Goal: Task Accomplishment & Management: Complete application form

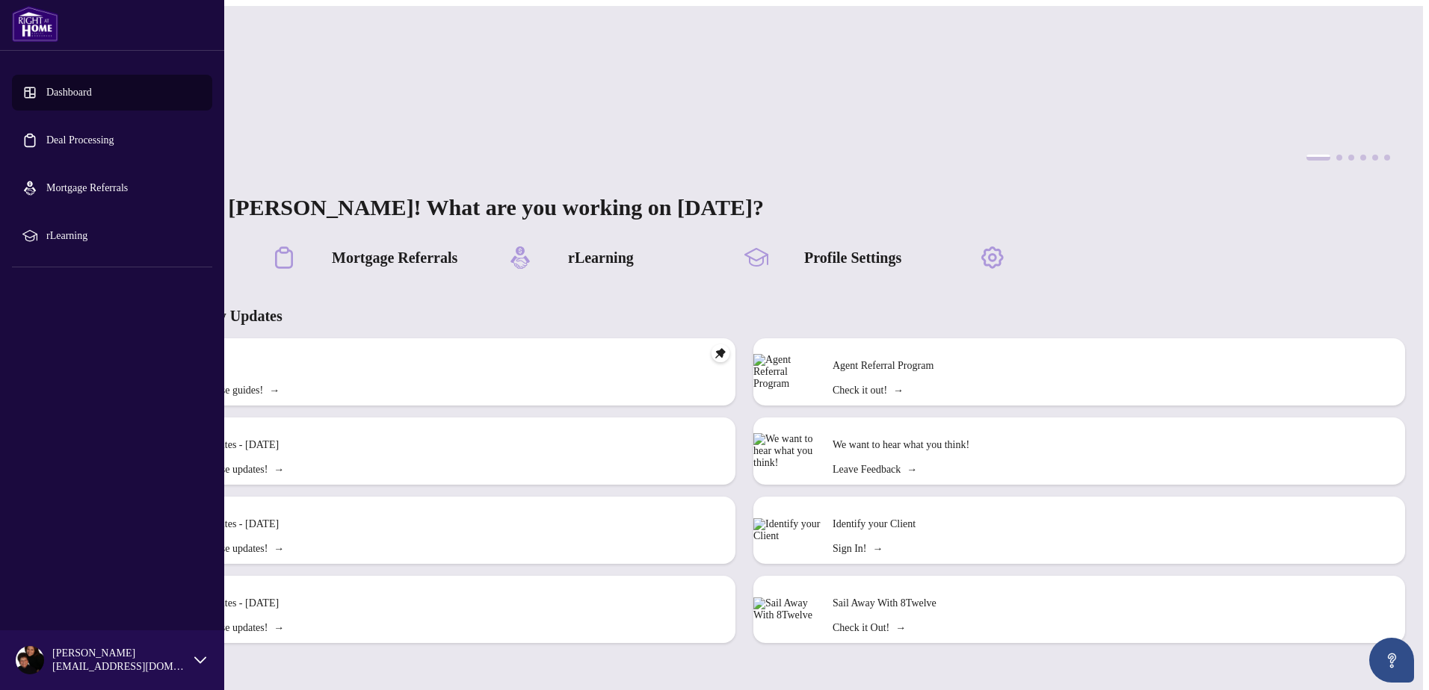
click at [55, 140] on link "Deal Processing" at bounding box center [80, 140] width 68 height 11
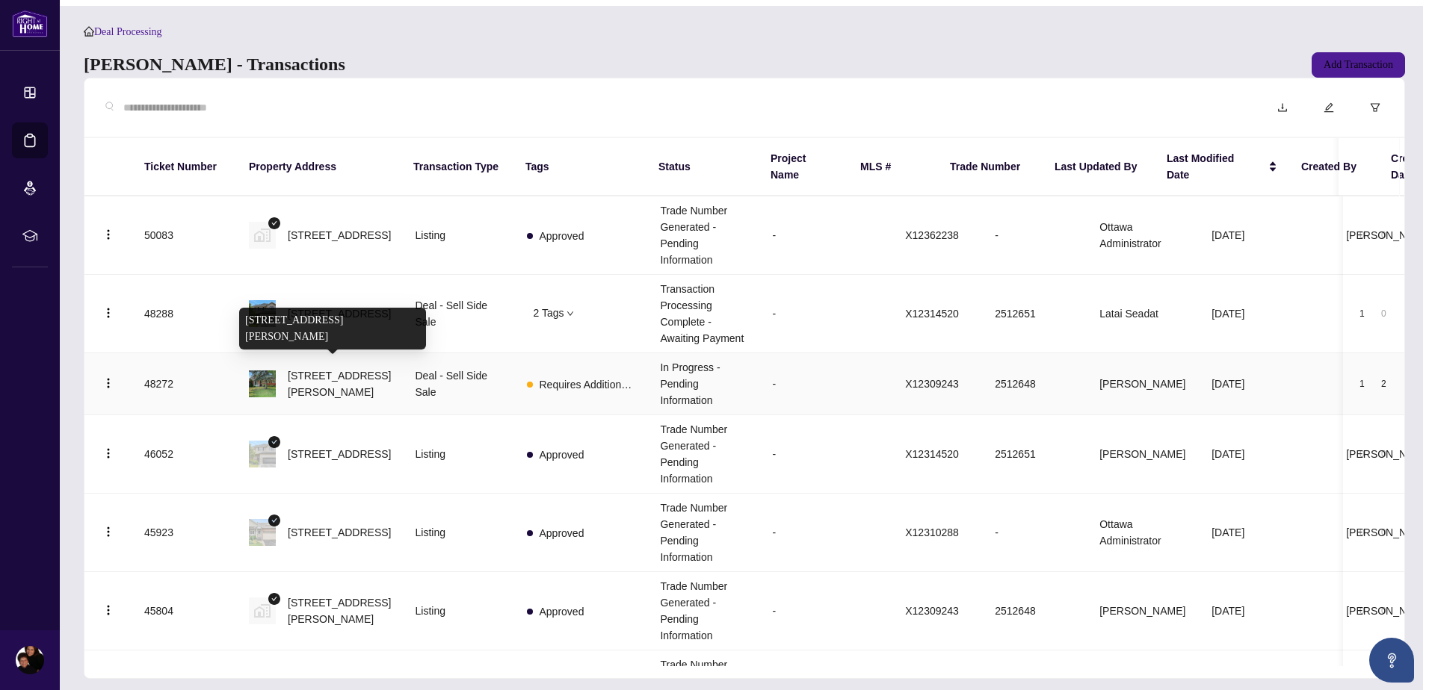
click at [303, 374] on span "[STREET_ADDRESS][PERSON_NAME]" at bounding box center [339, 384] width 103 height 33
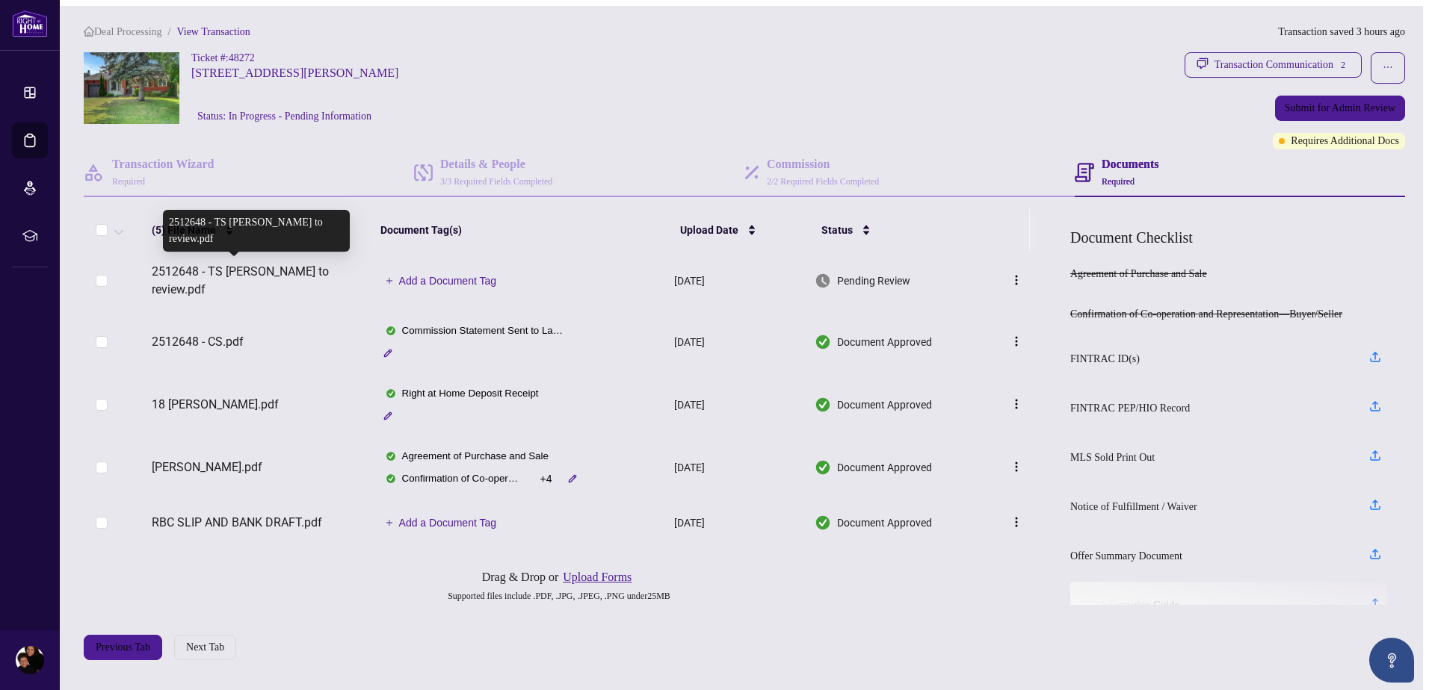
click at [273, 268] on span "2512648 - TS [PERSON_NAME] to review.pdf" at bounding box center [260, 281] width 216 height 36
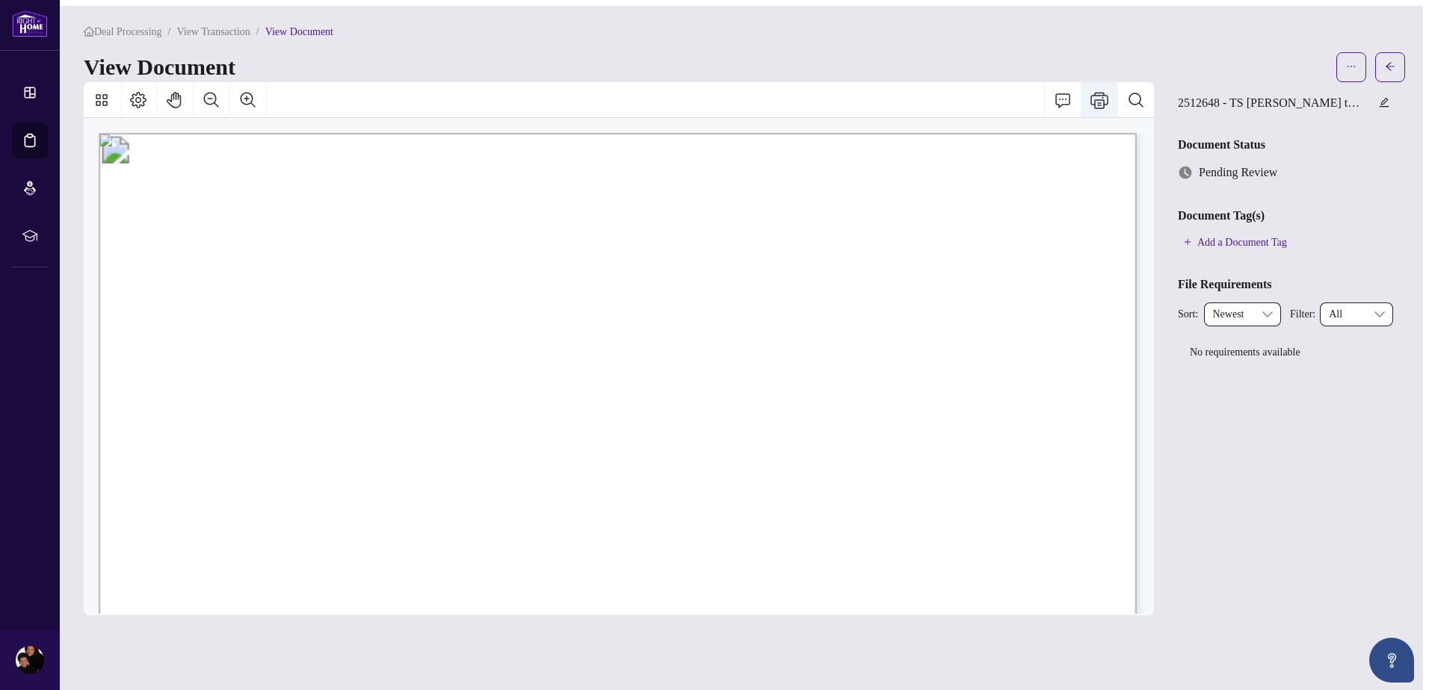
click at [1106, 108] on icon "Print" at bounding box center [1099, 100] width 18 height 18
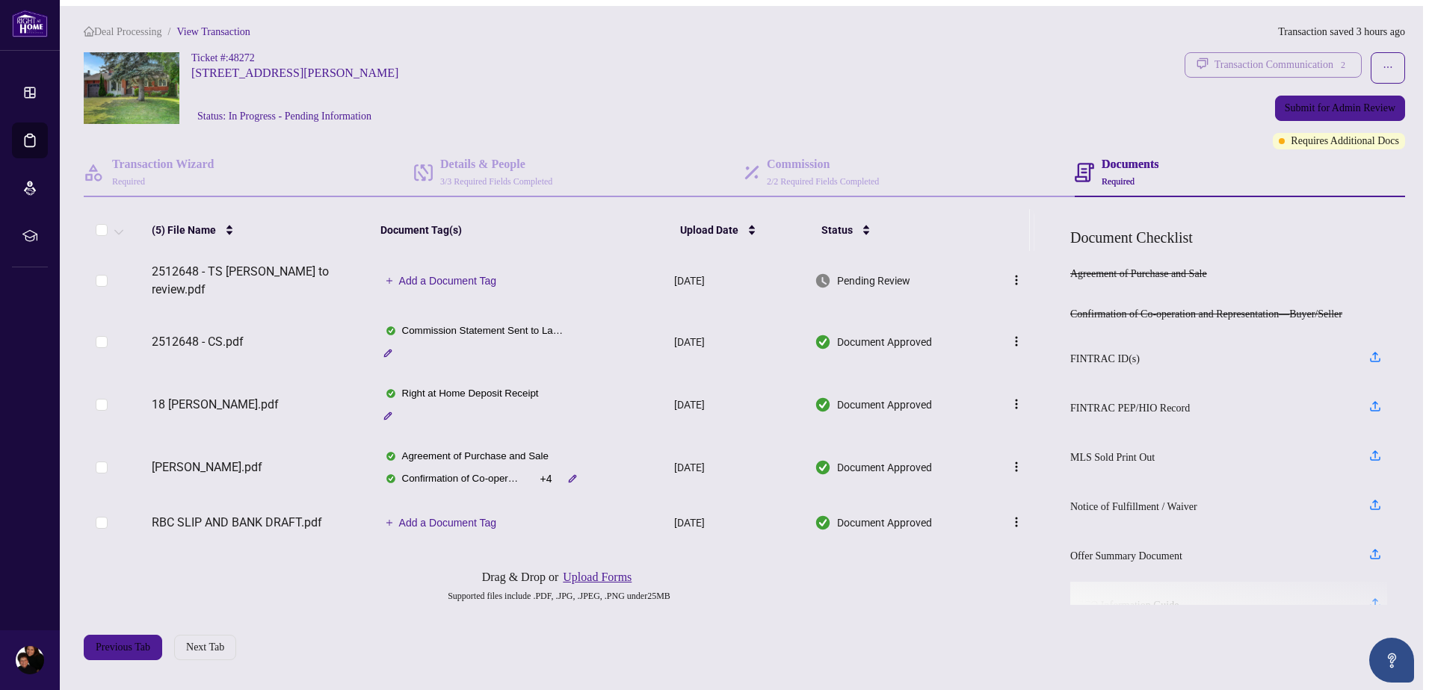
click at [1291, 58] on div "Transaction Communication 2" at bounding box center [1281, 65] width 135 height 24
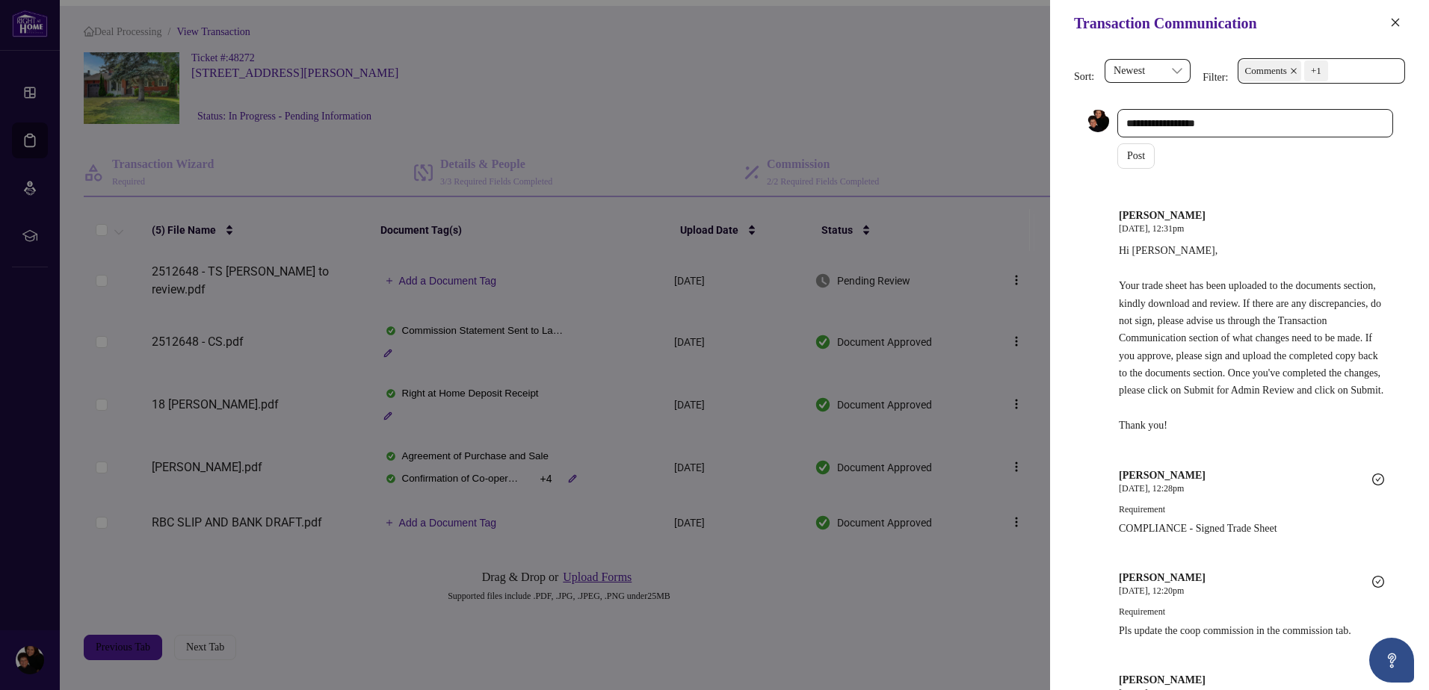
click at [1276, 73] on span "Comments" at bounding box center [1266, 71] width 42 height 15
click at [1276, 150] on span "Requirements" at bounding box center [1296, 153] width 58 height 11
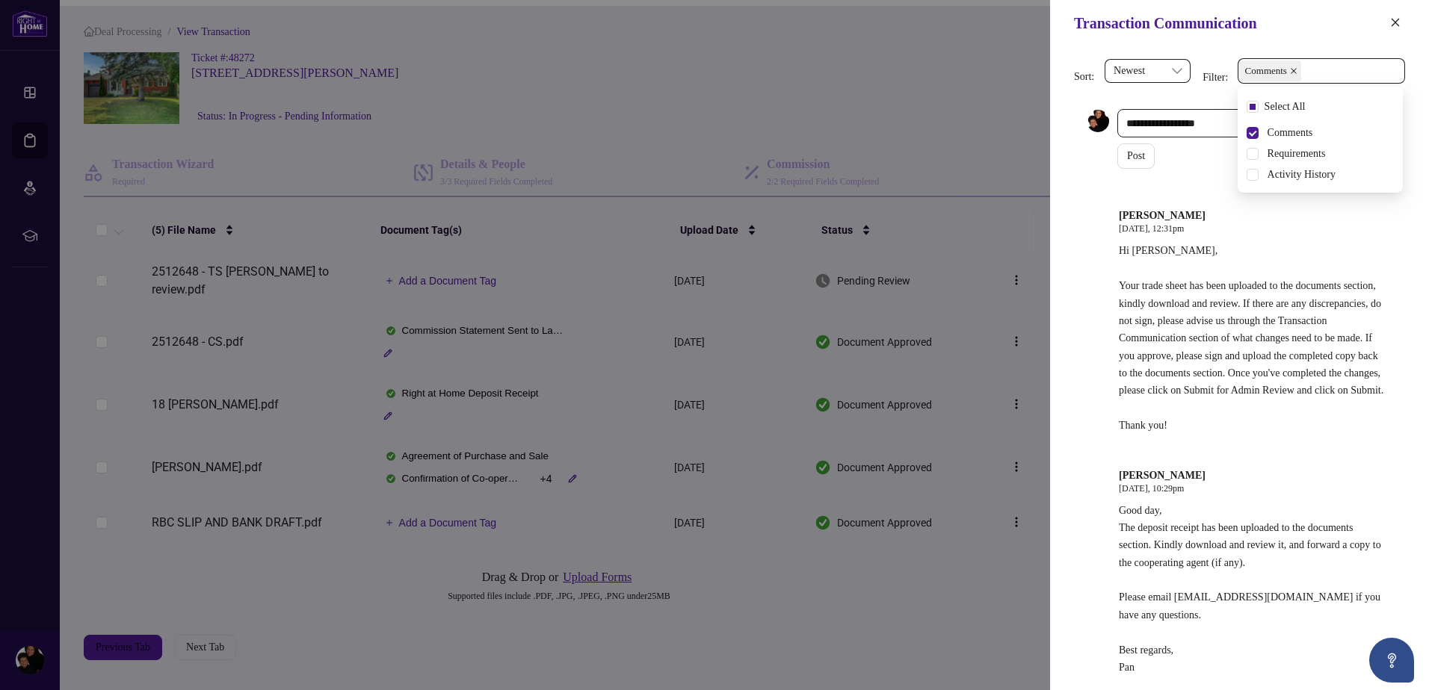
click at [936, 102] on div at bounding box center [714, 345] width 1429 height 690
click at [1394, 21] on icon "close" at bounding box center [1395, 22] width 10 height 10
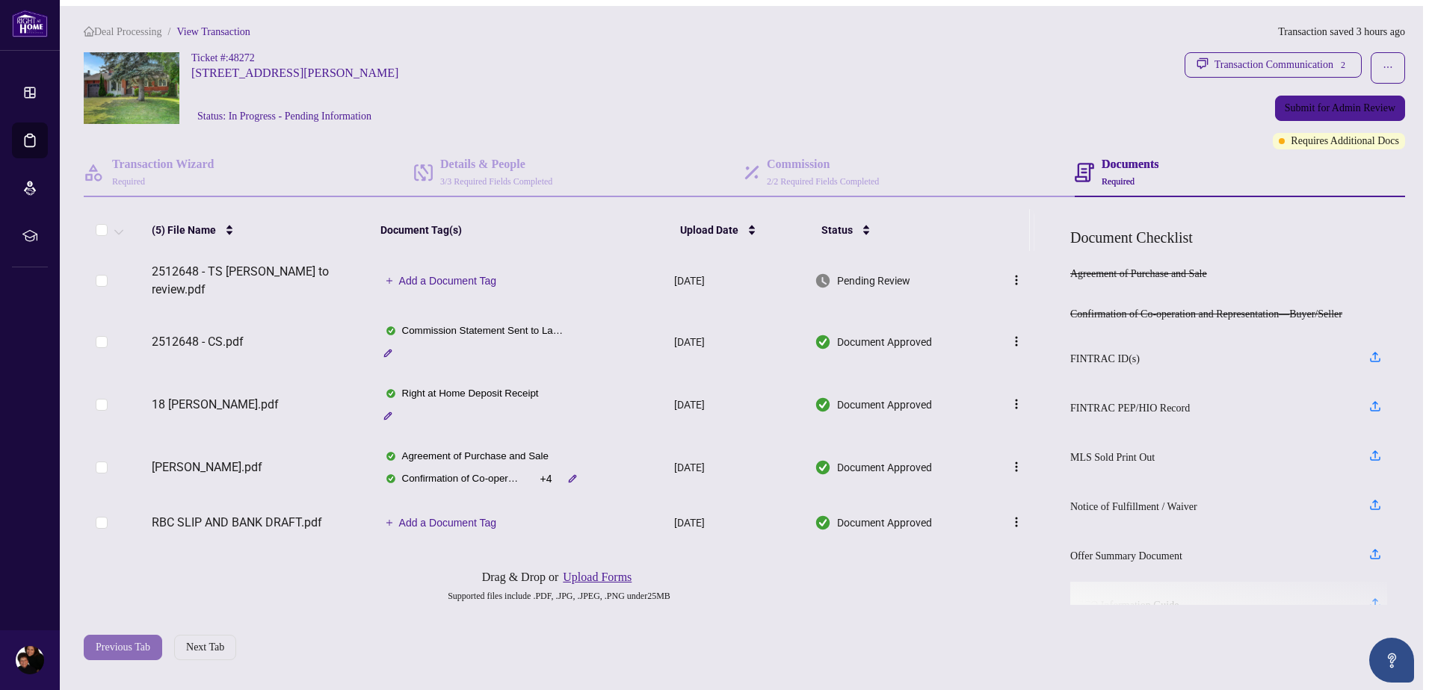
click at [109, 646] on span "Previous Tab" at bounding box center [123, 648] width 55 height 24
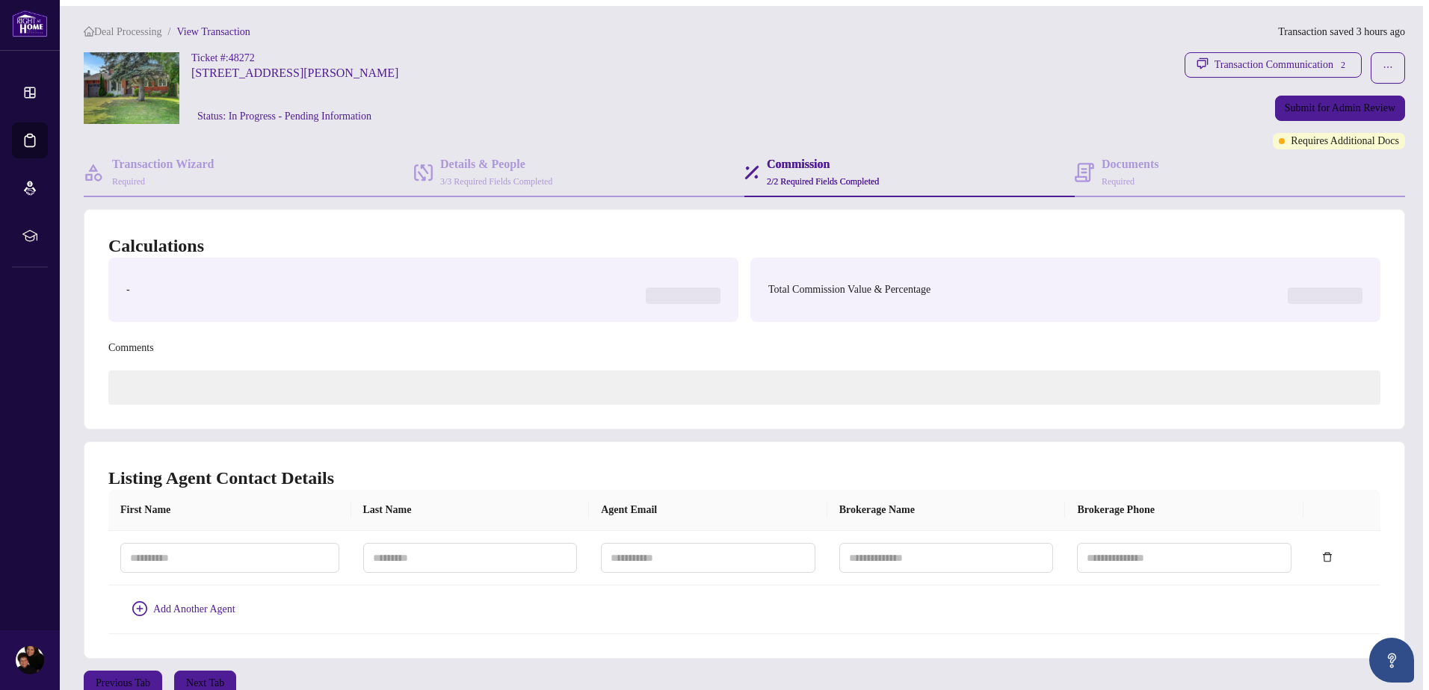
type textarea "**********"
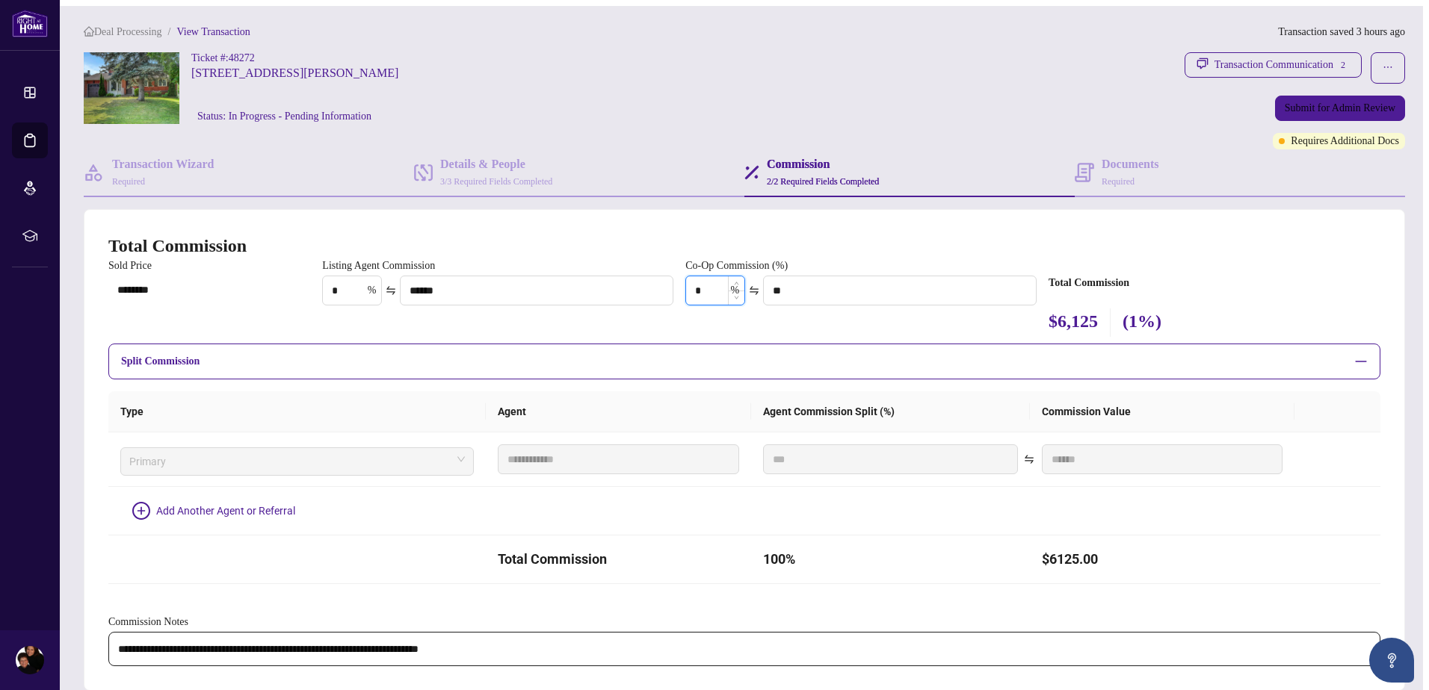
click at [699, 300] on input "*" at bounding box center [715, 290] width 58 height 28
type input "*"
type input "*******"
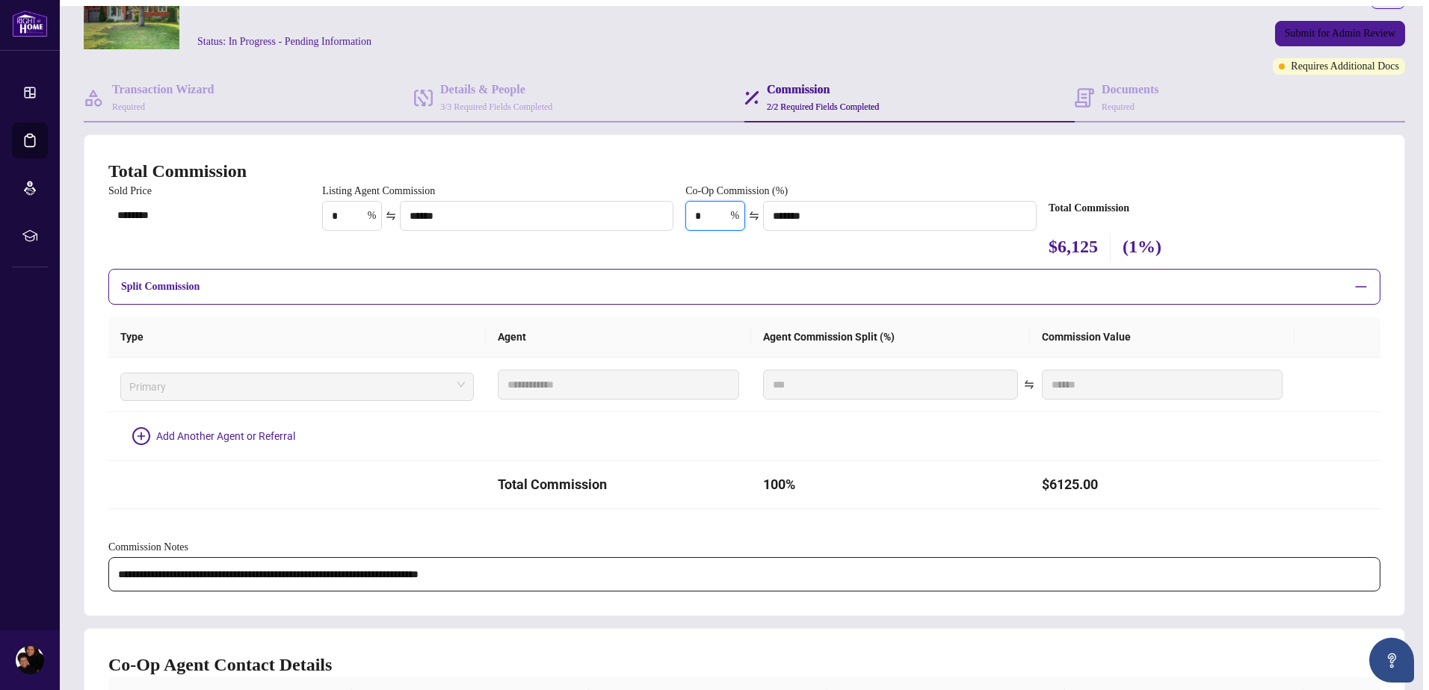
type input "*"
click at [933, 279] on span "Split Commission" at bounding box center [733, 287] width 1224 height 16
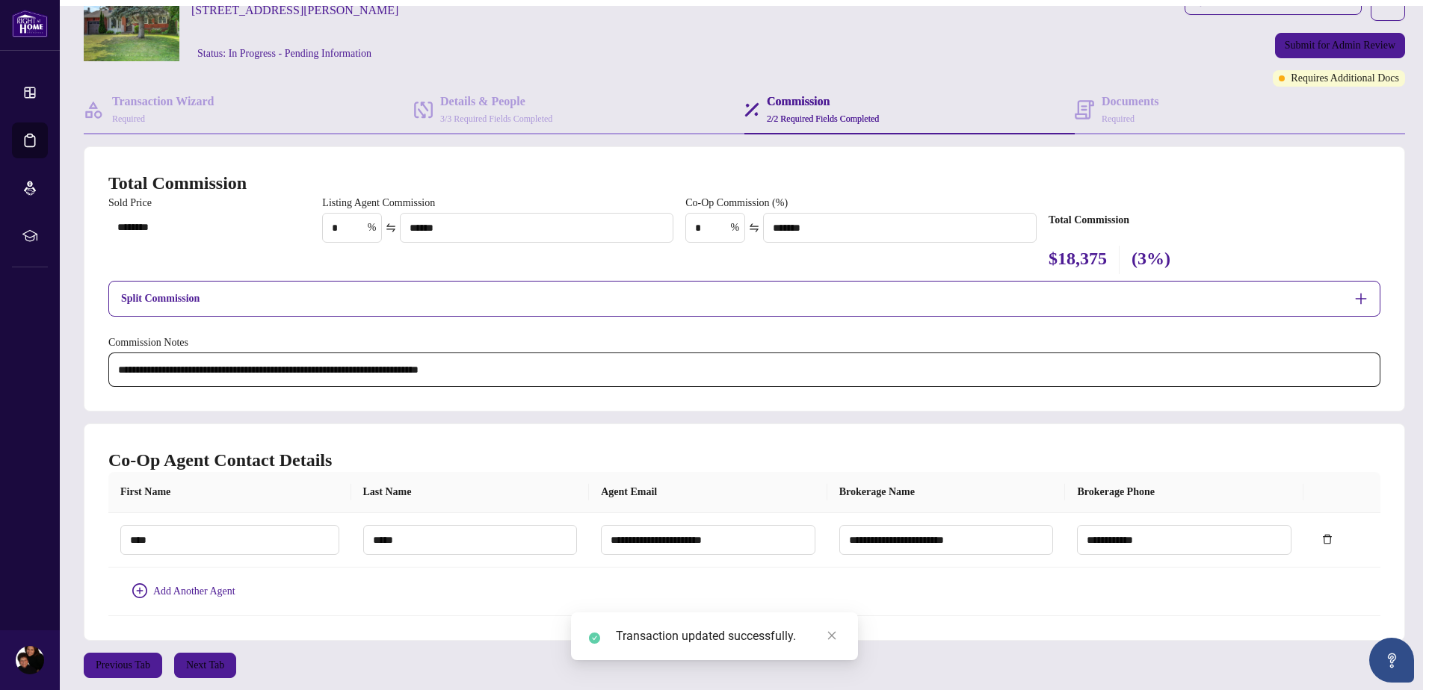
scroll to position [79, 0]
click at [205, 659] on span "Next Tab" at bounding box center [205, 666] width 38 height 24
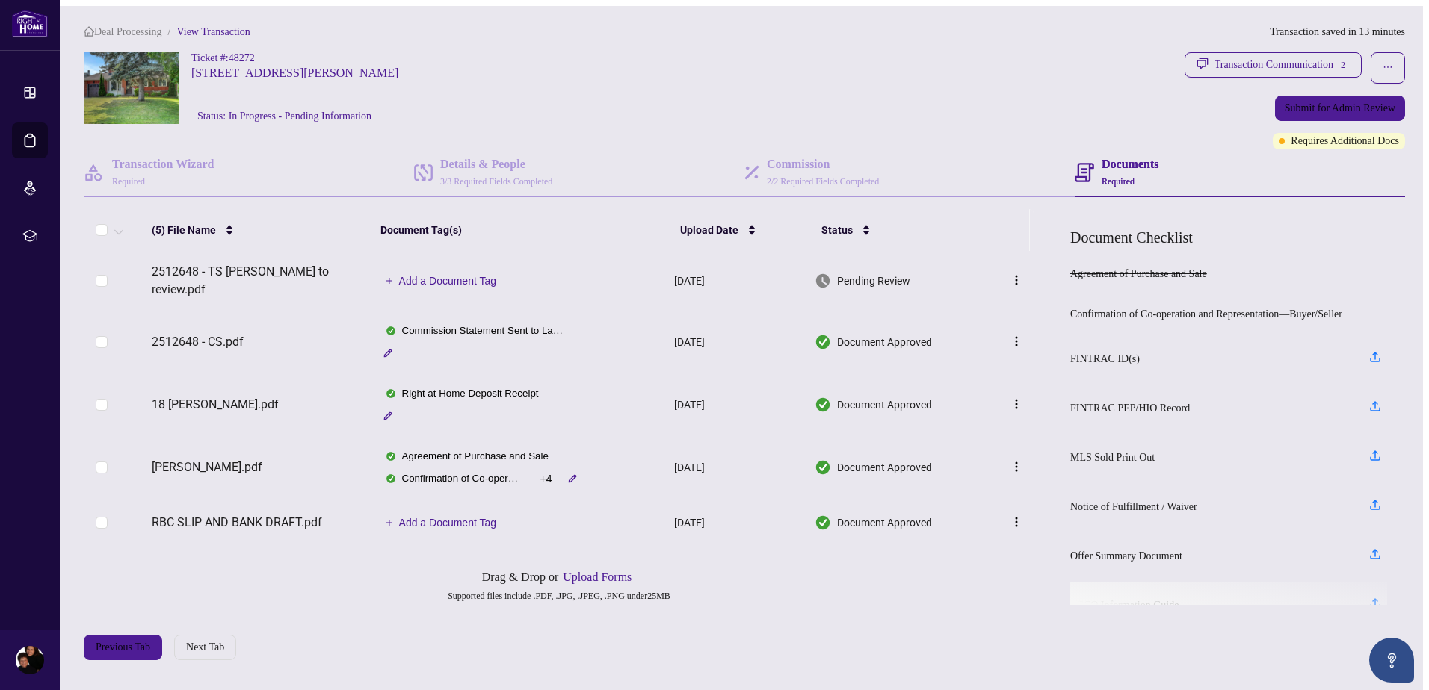
click at [609, 575] on button "Upload Forms" at bounding box center [597, 577] width 78 height 19
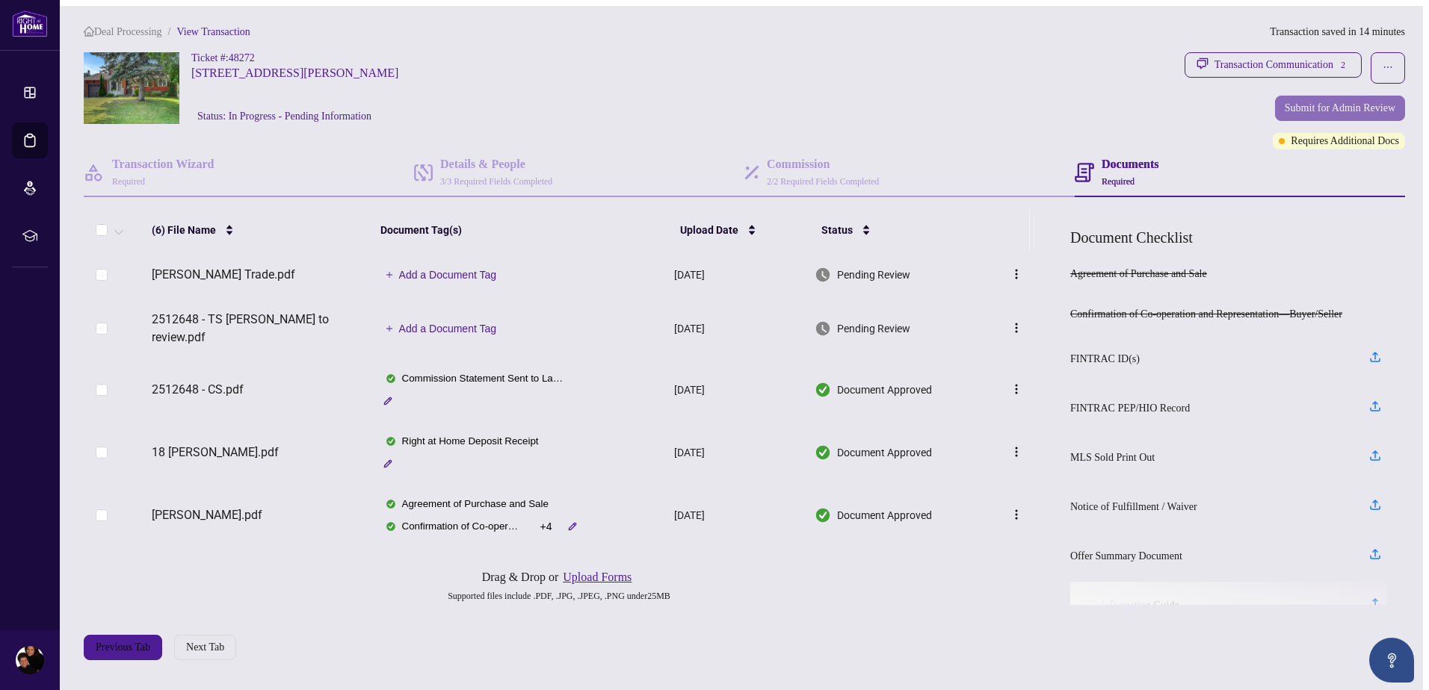
click at [1329, 102] on span "Submit for Admin Review" at bounding box center [1340, 108] width 111 height 24
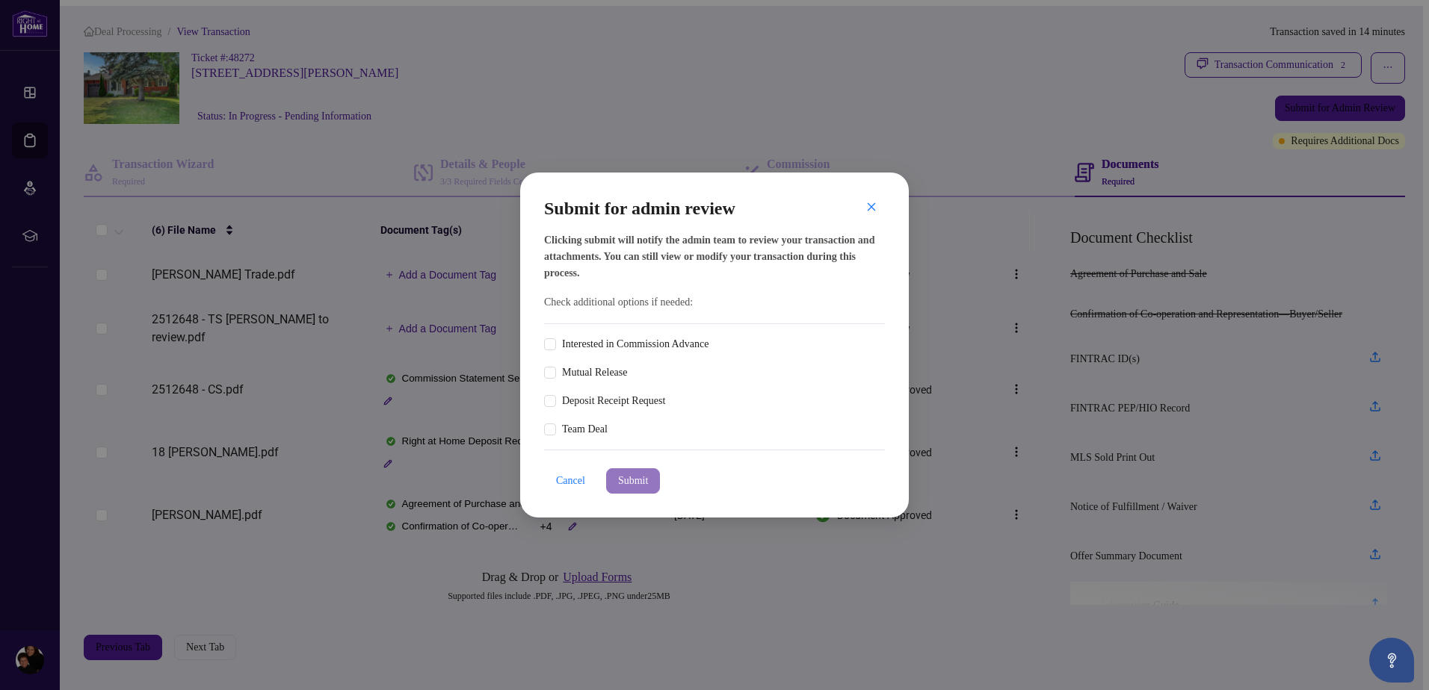
click at [635, 482] on span "Submit" at bounding box center [633, 481] width 30 height 24
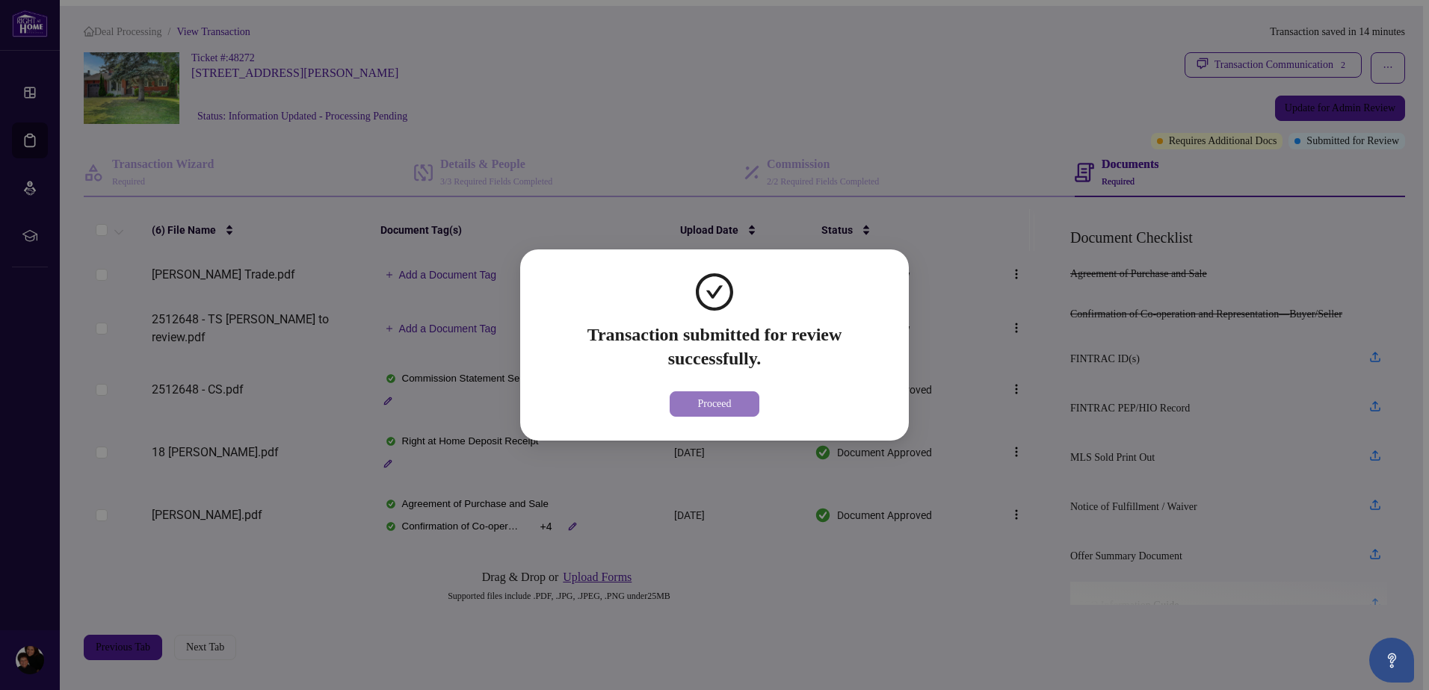
click at [703, 406] on span "Proceed" at bounding box center [714, 404] width 34 height 24
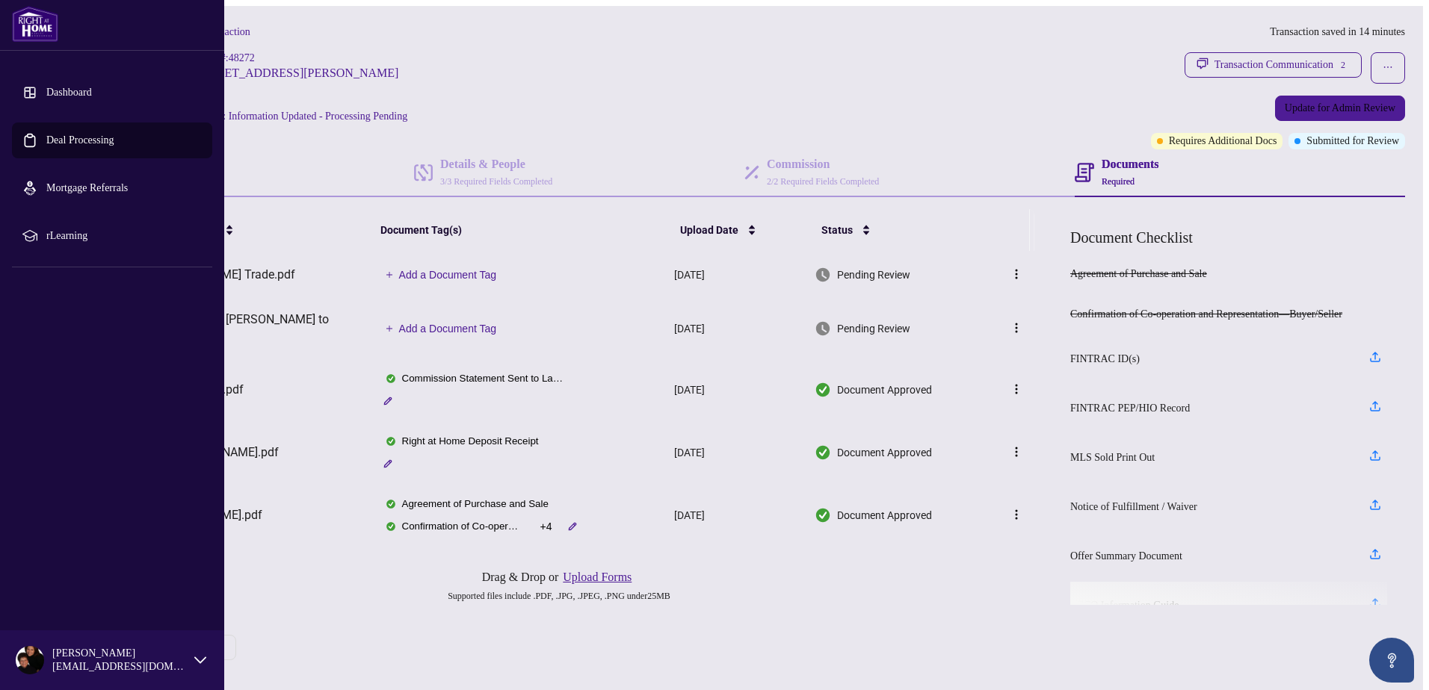
click at [66, 88] on link "Dashboard" at bounding box center [69, 92] width 46 height 11
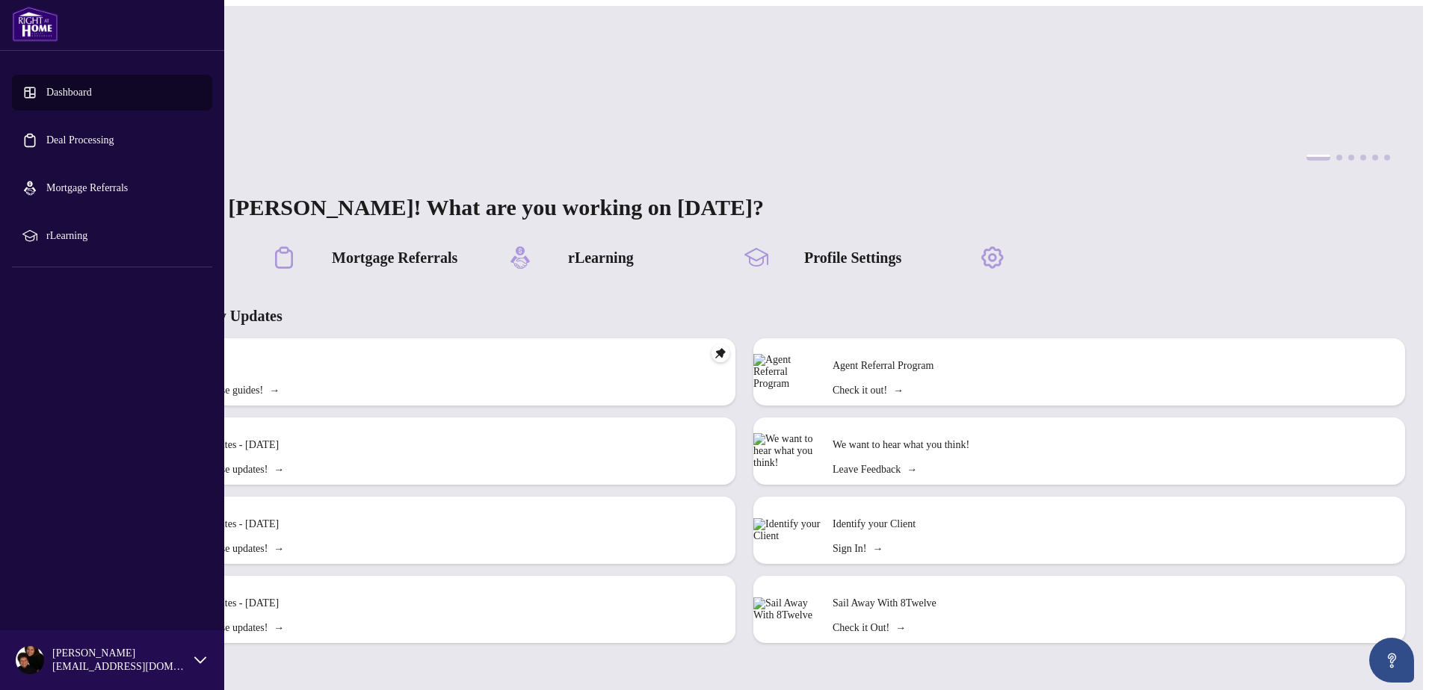
click at [99, 660] on div "[PERSON_NAME] [PERSON_NAME][EMAIL_ADDRESS][DOMAIN_NAME]" at bounding box center [119, 660] width 135 height 25
click at [67, 574] on span "Logout" at bounding box center [59, 572] width 30 height 24
